Goal: Check status: Check status

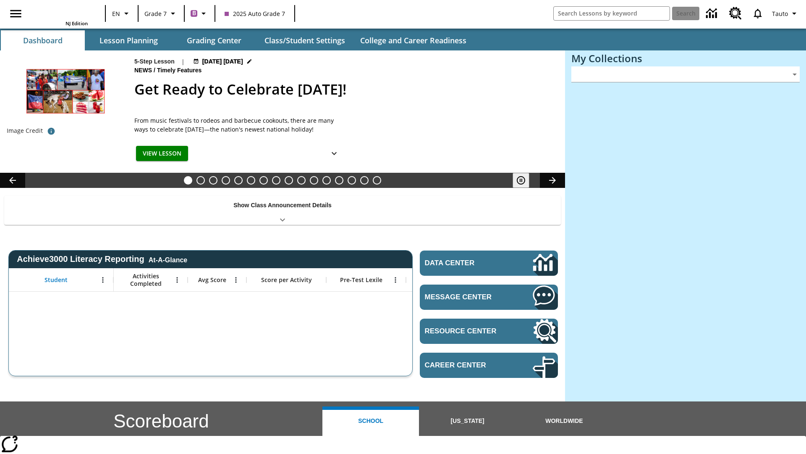
type input "-1"
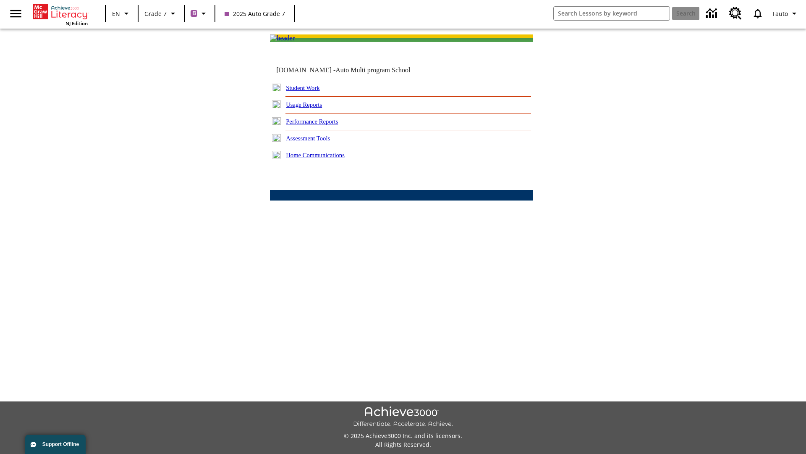
click at [309, 91] on link "Student Work" at bounding box center [303, 87] width 34 height 7
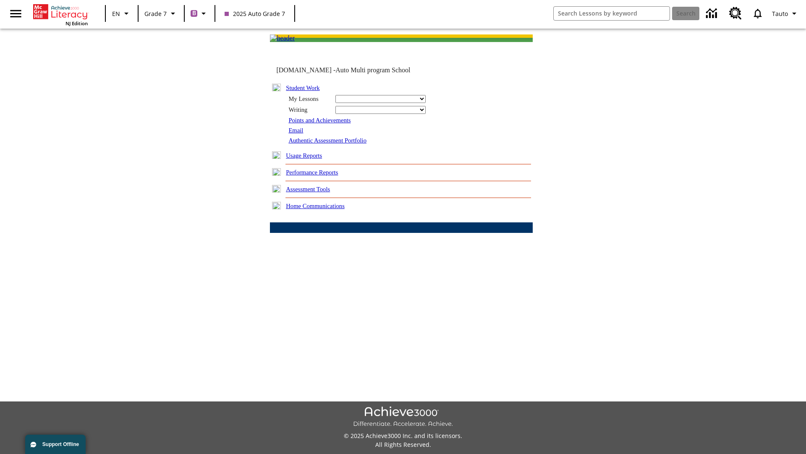
select select "/options/reports/?report_id=24&atype=7&section=2"
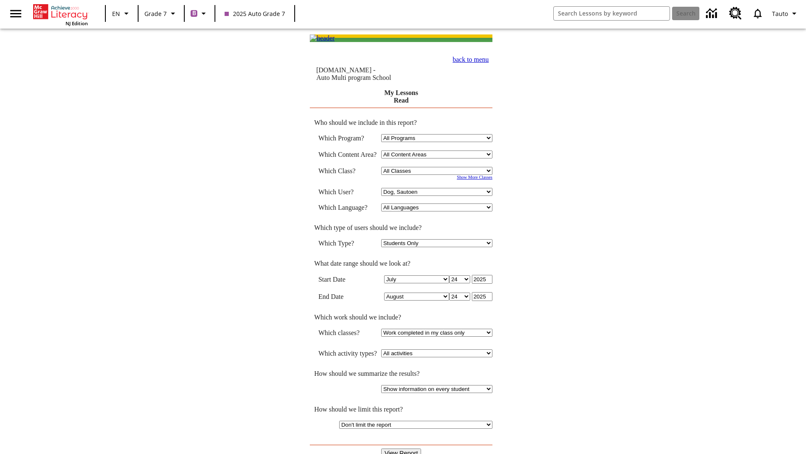
select select "21437138"
select select "4"
type input "2024"
click at [401, 448] on input "View Report" at bounding box center [401, 452] width 40 height 9
